Goal: Transaction & Acquisition: Purchase product/service

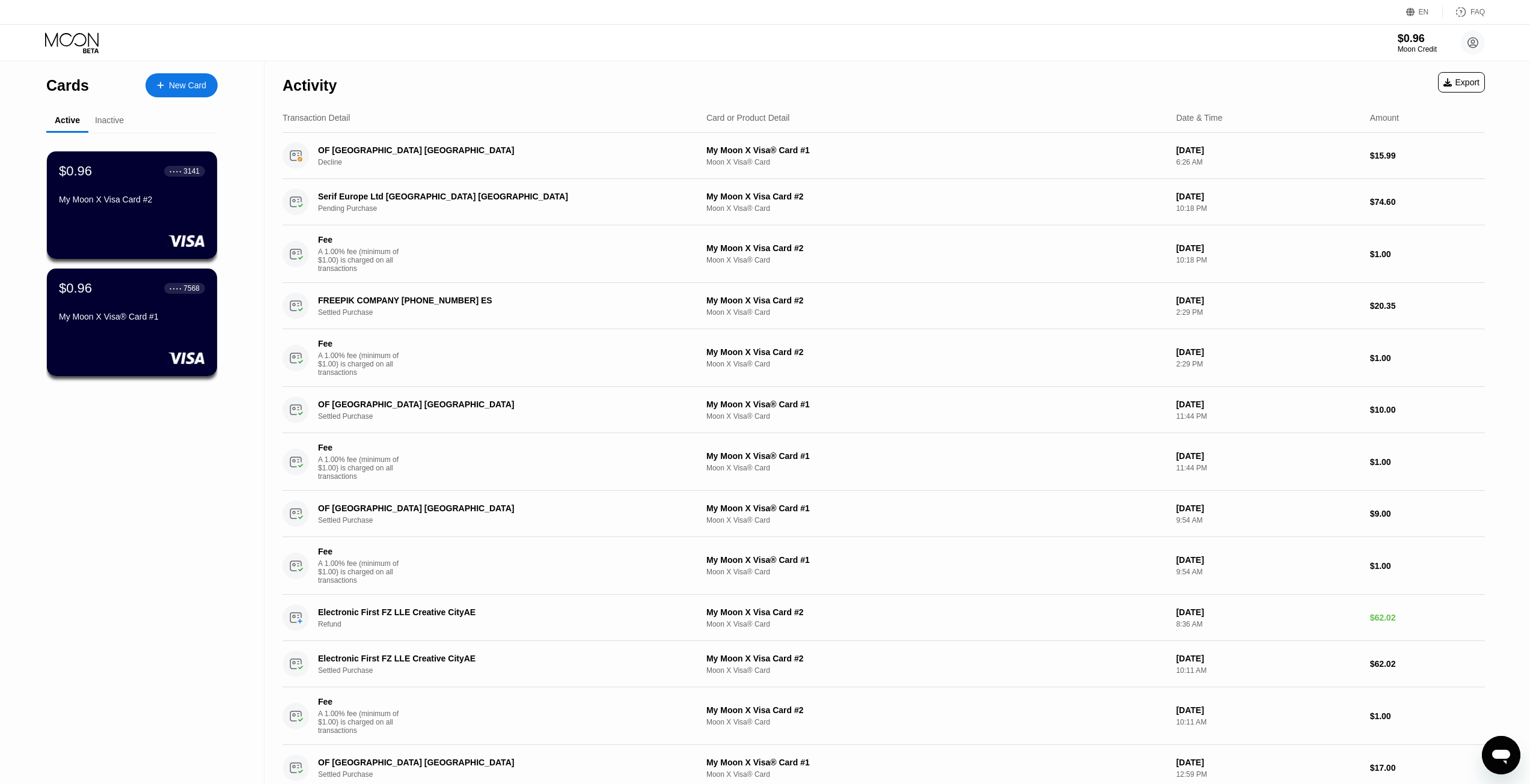
click at [1511, 230] on div "Cards New Card Active Inactive $0.96 ● ● ● ● 3141 My Moon X Visa Card #2 $0.96 …" at bounding box center [765, 695] width 1530 height 1268
click at [1417, 48] on div "Moon Credit" at bounding box center [1417, 49] width 39 height 8
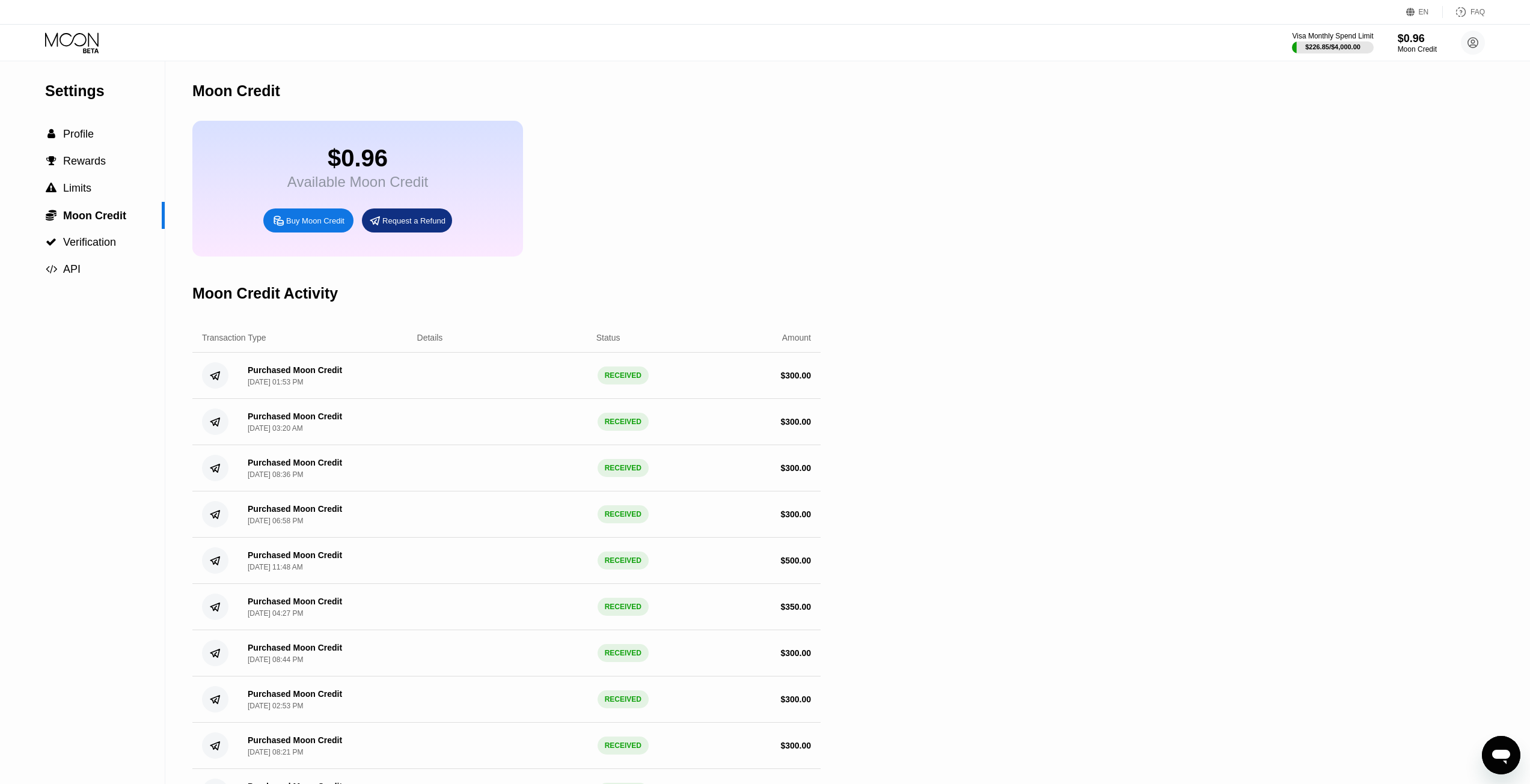
click at [318, 226] on div "Buy Moon Credit" at bounding box center [315, 220] width 58 height 10
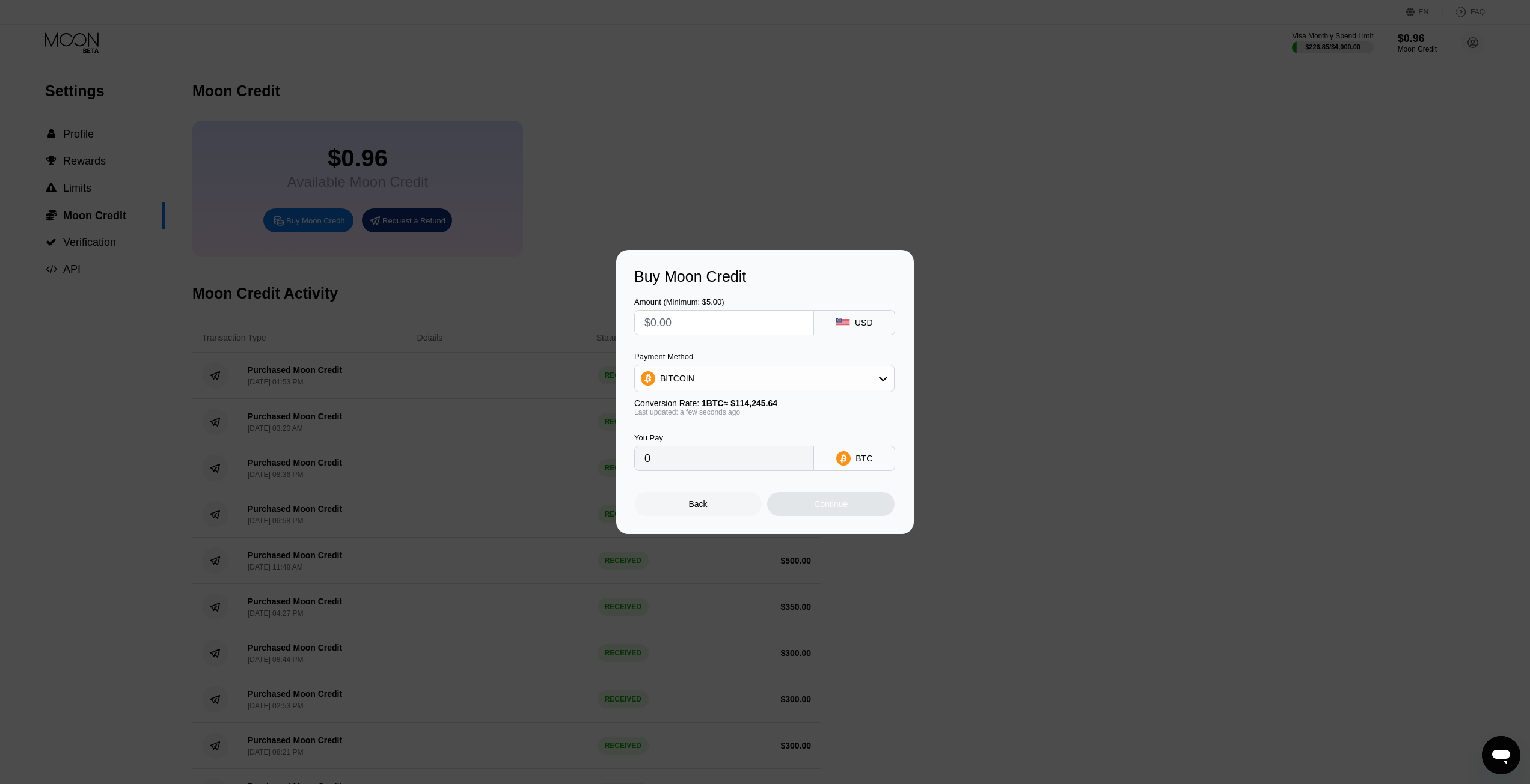
click at [734, 374] on div "BITCOIN" at bounding box center [764, 378] width 259 height 24
click at [678, 440] on span "USDT on TRON" at bounding box center [694, 438] width 61 height 9
type input "0.00"
drag, startPoint x: 685, startPoint y: 465, endPoint x: 622, endPoint y: 466, distance: 63.0
click at [651, 466] on input "0.00" at bounding box center [724, 459] width 159 height 24
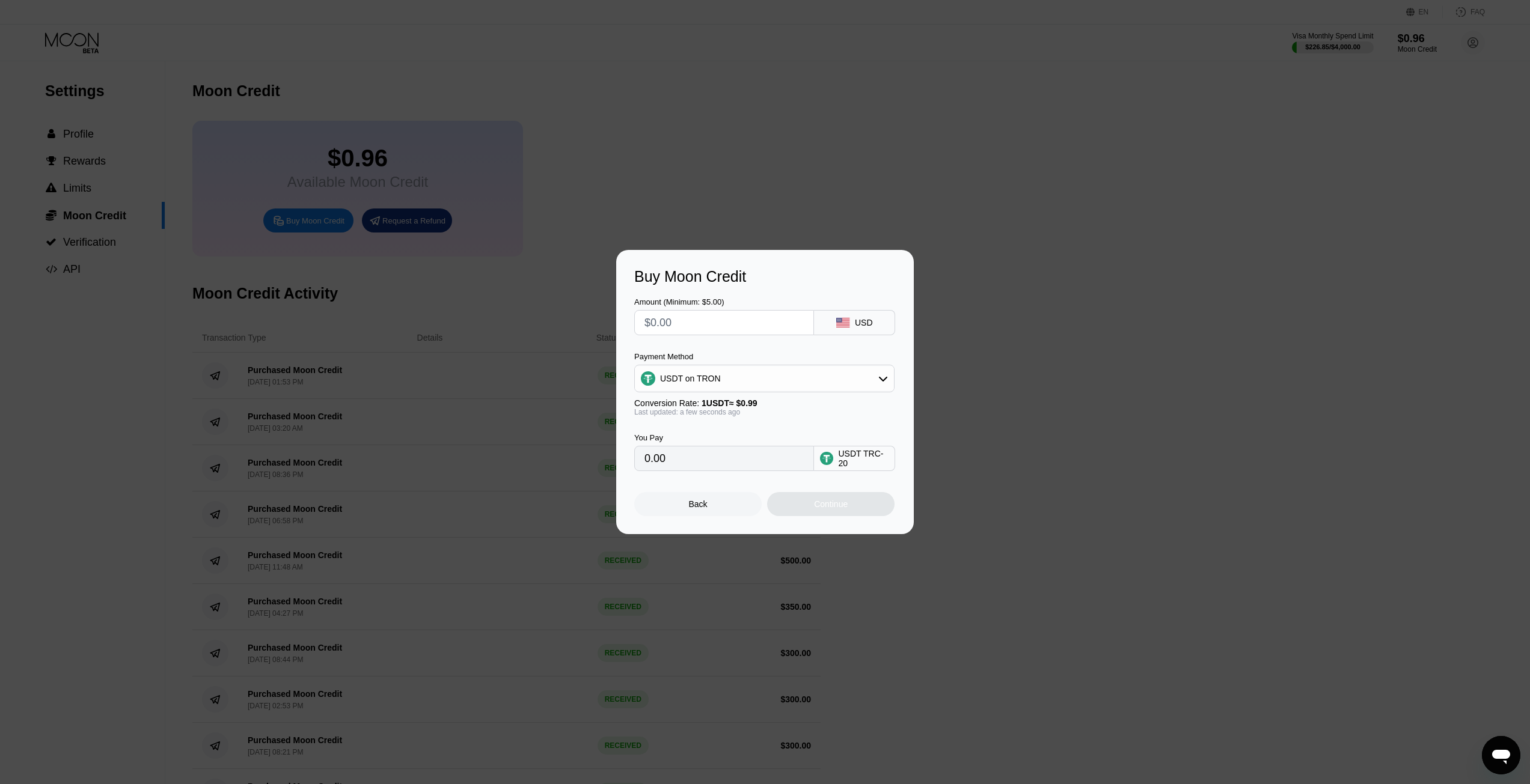
click at [685, 321] on input "text" at bounding box center [724, 323] width 159 height 24
type input "$3"
type input "3.03"
type input "$30"
type input "30.30"
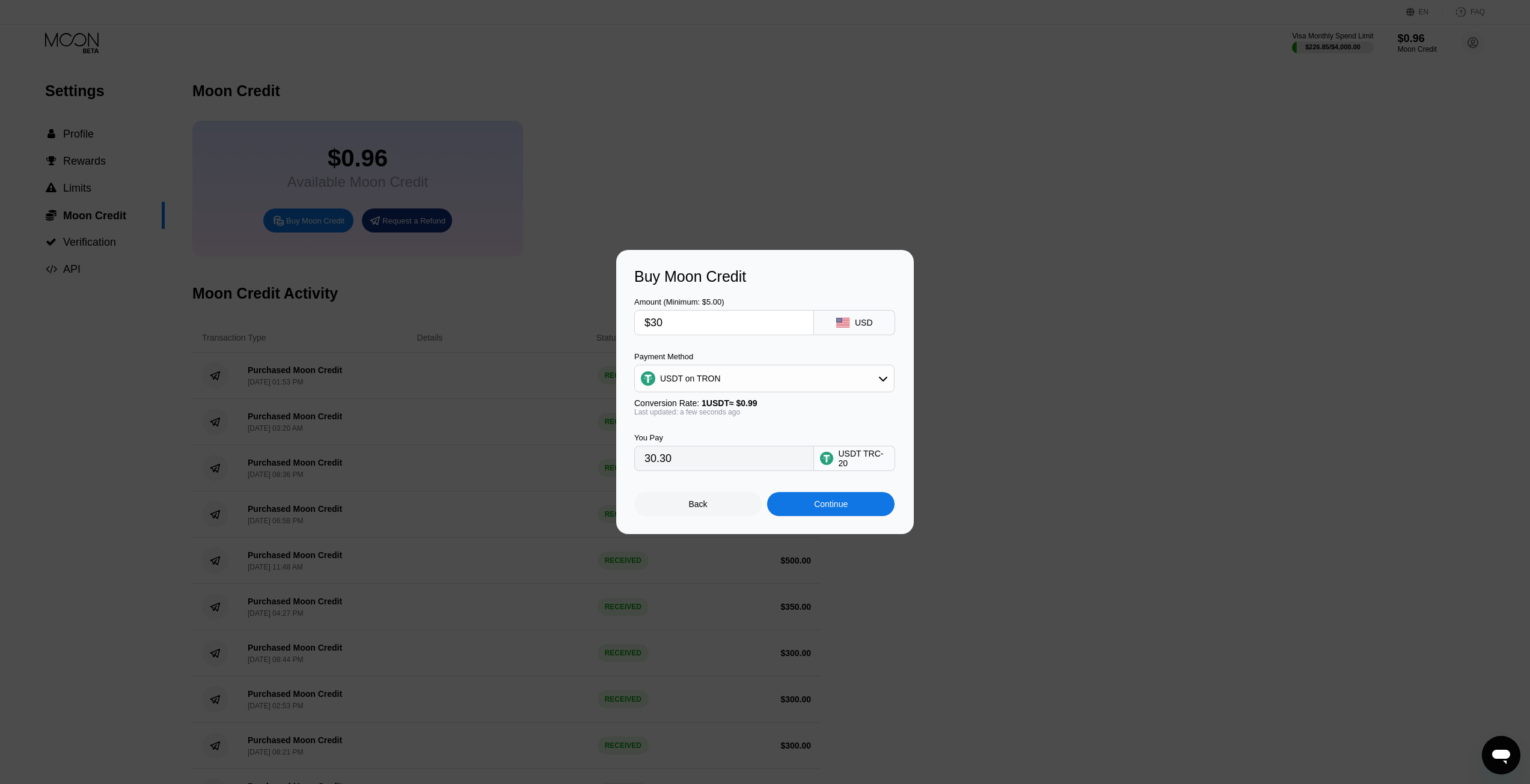
type input "$300"
type input "303.03"
type input "$300"
click at [719, 291] on div "Amount (Minimum: $5.00) $300 USD" at bounding box center [765, 311] width 262 height 50
drag, startPoint x: 709, startPoint y: 328, endPoint x: 588, endPoint y: 317, distance: 121.5
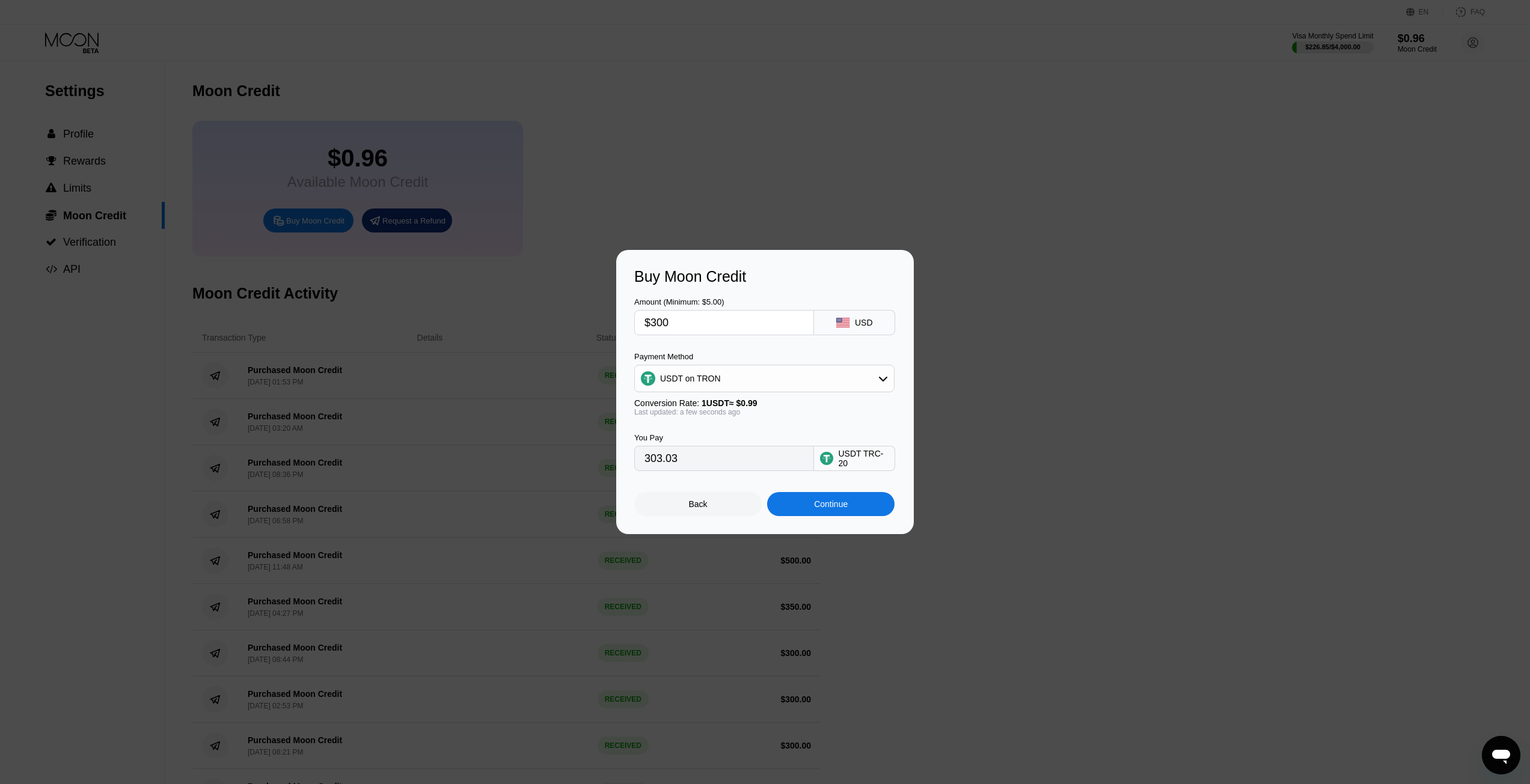
click at [588, 317] on div "Buy Moon Credit Amount (Minimum: $5.00) $300 USD Payment Method USDT on TRON Co…" at bounding box center [765, 391] width 1530 height 284
drag, startPoint x: 680, startPoint y: 465, endPoint x: 606, endPoint y: 459, distance: 74.2
click at [606, 459] on div "Buy Moon Credit Amount (Minimum: $5.00) $300 USD Payment Method USDT on TRON Co…" at bounding box center [765, 391] width 1530 height 284
click at [833, 515] on div "Continue" at bounding box center [831, 504] width 128 height 24
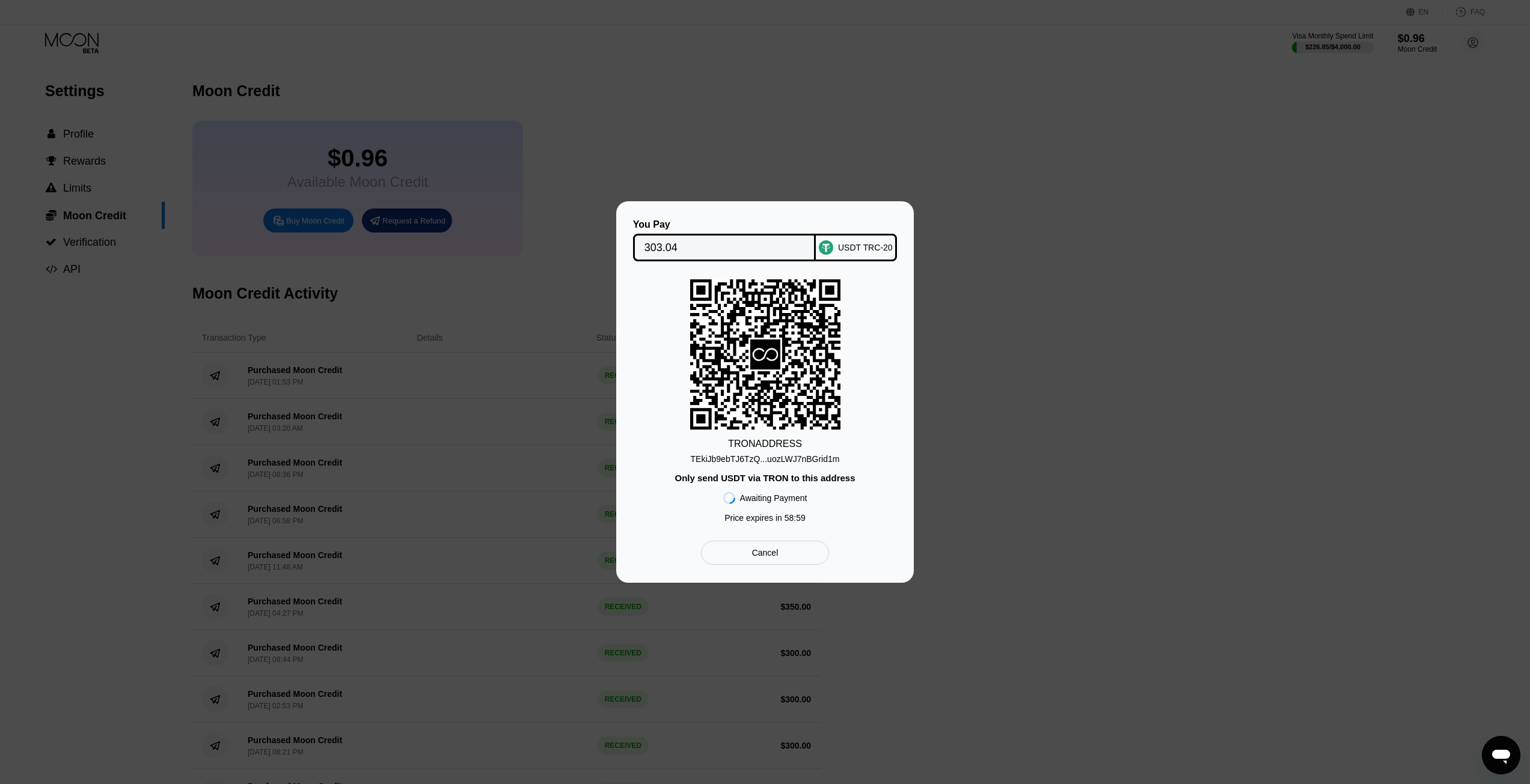
click at [675, 245] on input "303.04" at bounding box center [725, 248] width 161 height 24
click at [686, 246] on input "303.04" at bounding box center [725, 248] width 161 height 24
click at [791, 452] on div "TEkiJb9ebTJ6TzQ...uozLWJ7nBGrid1m" at bounding box center [765, 457] width 149 height 15
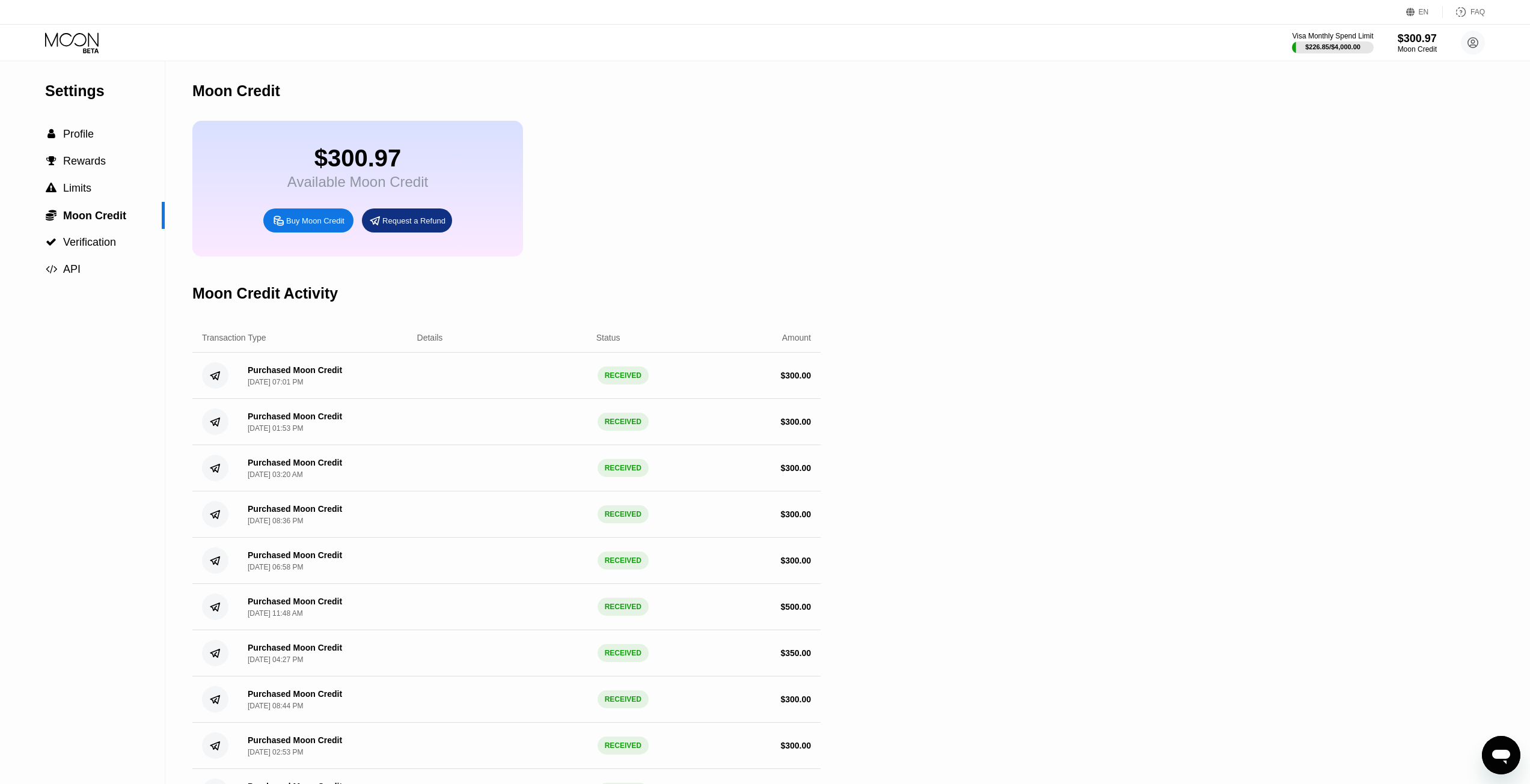
click at [57, 40] on icon at bounding box center [72, 39] width 54 height 14
